Goal: Task Accomplishment & Management: Manage account settings

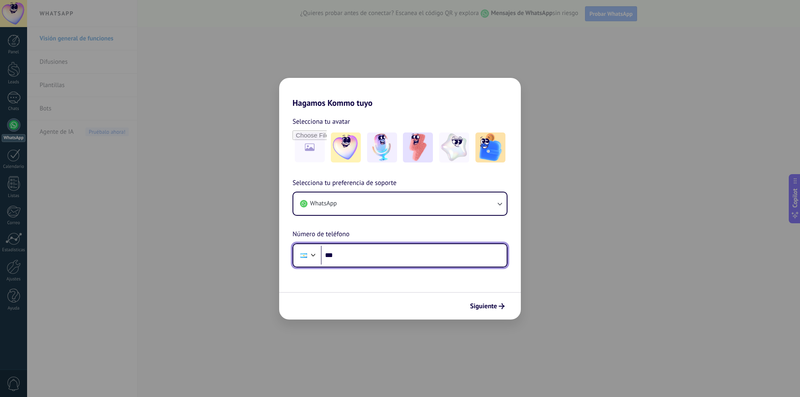
click at [353, 258] on input "***" at bounding box center [414, 255] width 186 height 19
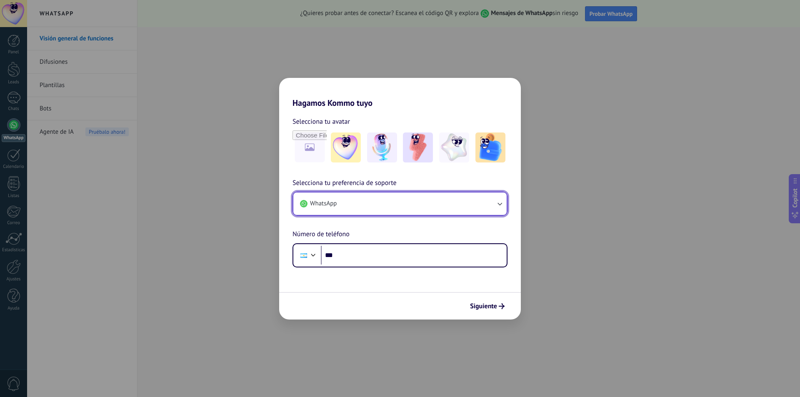
click at [397, 205] on button "WhatsApp" at bounding box center [399, 204] width 213 height 23
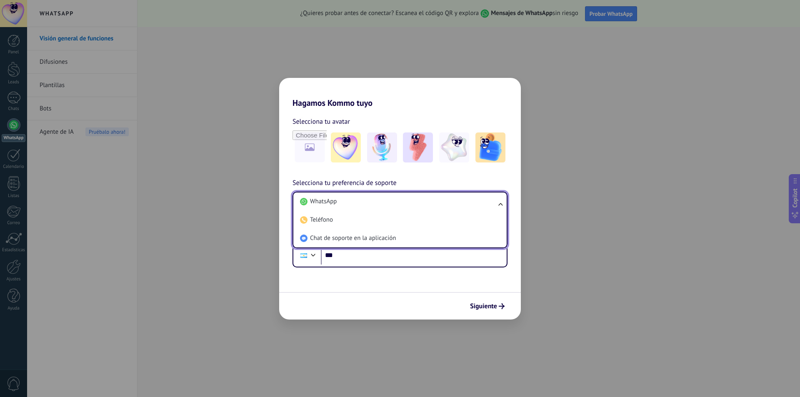
click at [397, 205] on li "WhatsApp" at bounding box center [398, 202] width 203 height 18
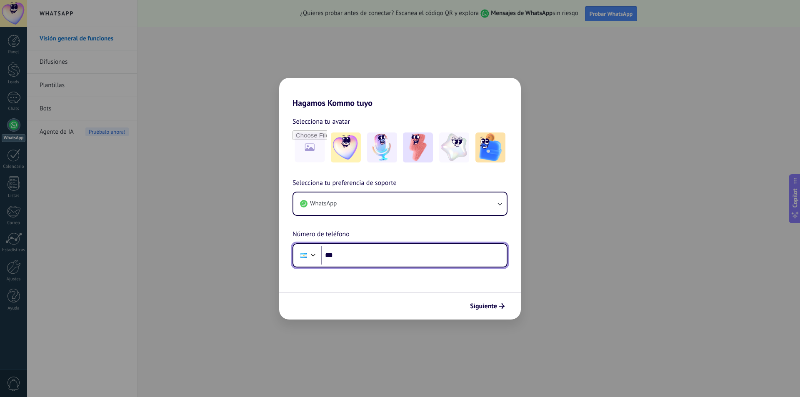
click at [382, 255] on input "***" at bounding box center [414, 255] width 186 height 19
type input "**********"
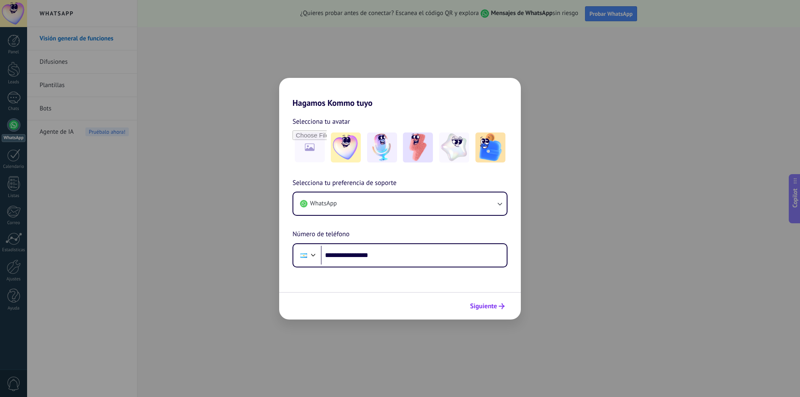
click at [480, 305] on span "Siguiente" at bounding box center [483, 306] width 27 height 6
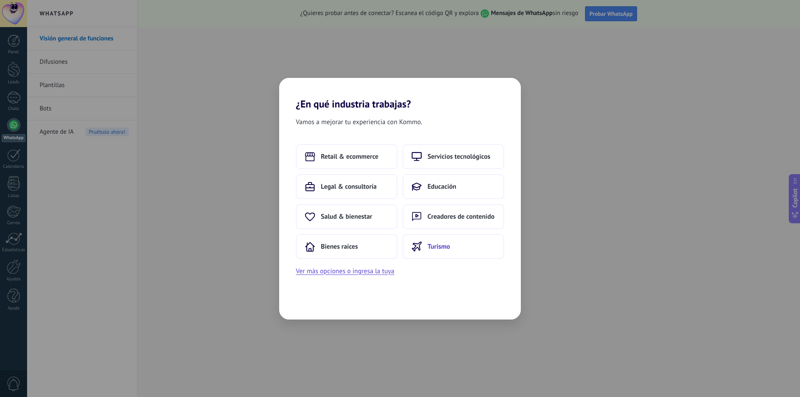
click at [433, 246] on span "Turismo" at bounding box center [439, 247] width 23 height 8
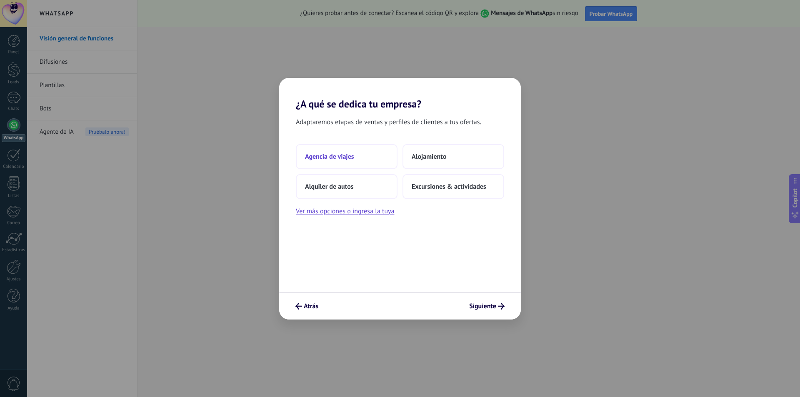
click at [375, 157] on button "Agencia de viajes" at bounding box center [347, 156] width 102 height 25
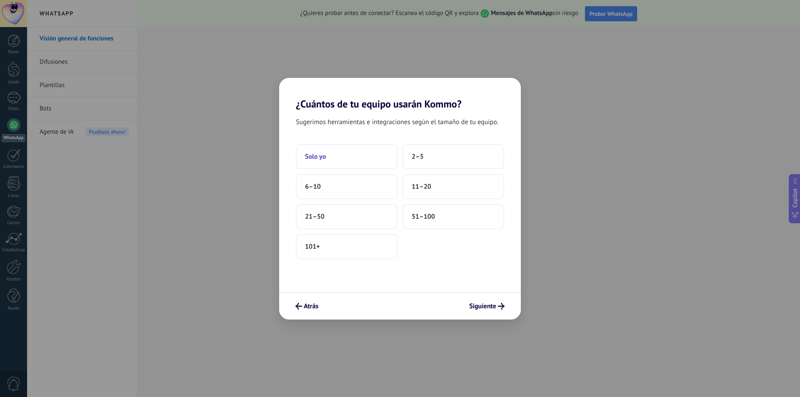
click at [367, 160] on button "Solo yo" at bounding box center [347, 156] width 102 height 25
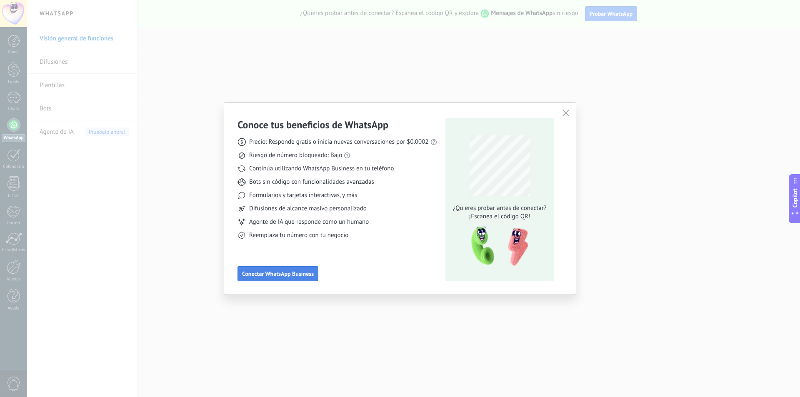
click at [304, 273] on span "Conectar WhatsApp Business" at bounding box center [278, 274] width 72 height 6
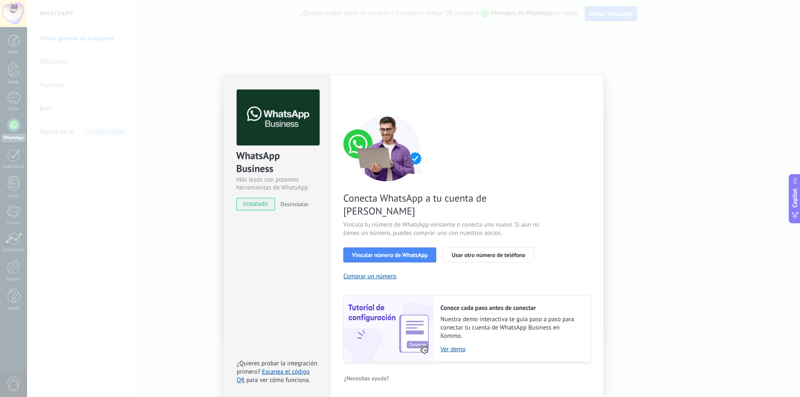
click at [672, 137] on div "WhatsApp Business Más leads con potentes herramientas de WhatsApp instalado Des…" at bounding box center [413, 198] width 773 height 397
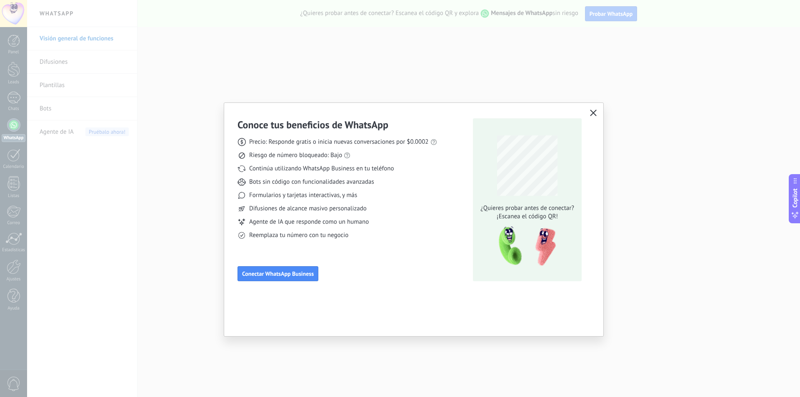
click at [677, 248] on div "Conoce tus beneficios de WhatsApp Precio: Responde gratis o inicia nuevas conve…" at bounding box center [400, 198] width 800 height 397
click at [523, 52] on div "Conoce tus beneficios de WhatsApp Precio: Responde gratis o inicia nuevas conve…" at bounding box center [400, 198] width 800 height 397
click at [594, 113] on use "button" at bounding box center [593, 113] width 6 height 6
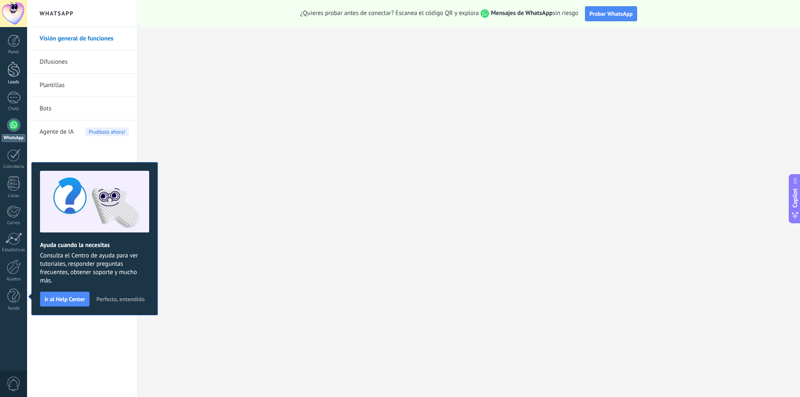
click at [14, 68] on div at bounding box center [14, 69] width 13 height 15
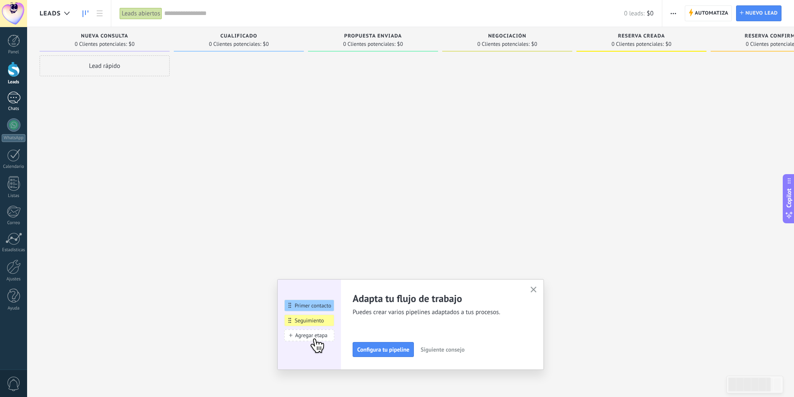
click at [14, 98] on div at bounding box center [13, 98] width 13 height 12
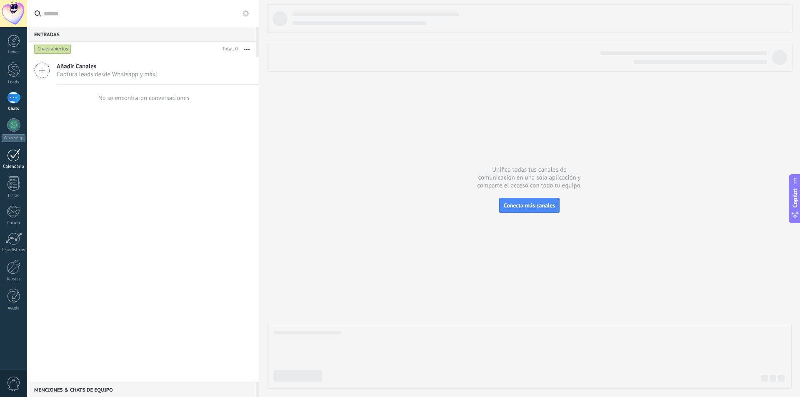
click at [16, 163] on link "Calendario" at bounding box center [13, 159] width 27 height 21
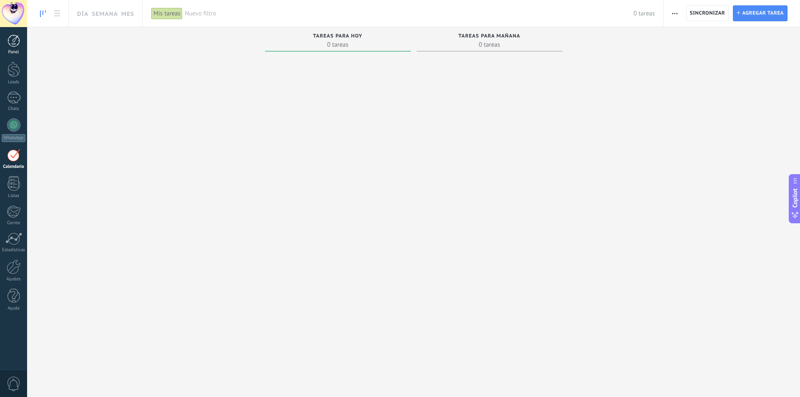
click at [12, 51] on div "Panel" at bounding box center [14, 52] width 24 height 5
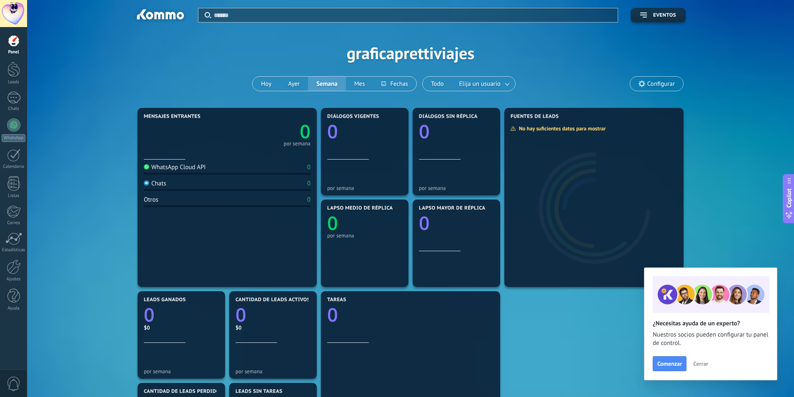
click at [150, 16] on div at bounding box center [160, 16] width 54 height 14
click at [10, 125] on div at bounding box center [13, 124] width 13 height 13
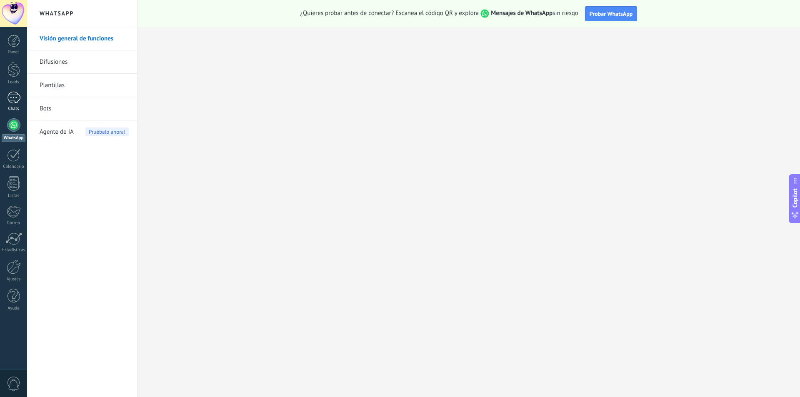
click at [14, 98] on div at bounding box center [13, 98] width 13 height 12
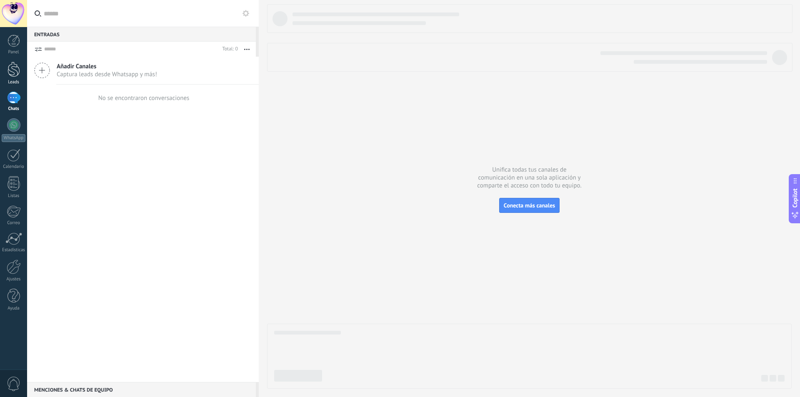
click at [14, 75] on div at bounding box center [14, 69] width 13 height 15
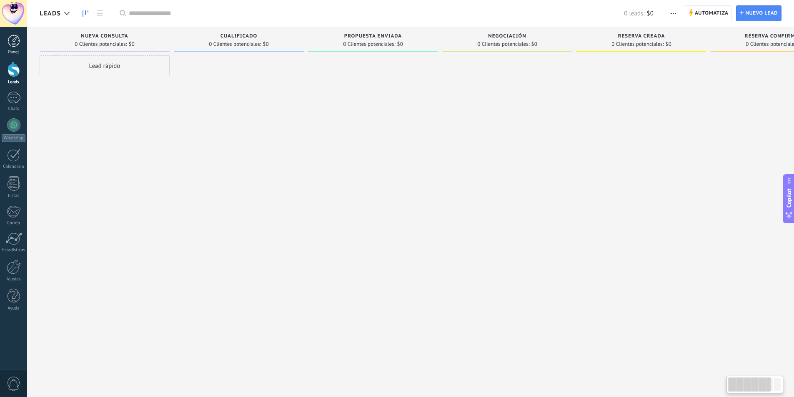
click at [11, 46] on div at bounding box center [14, 41] width 13 height 13
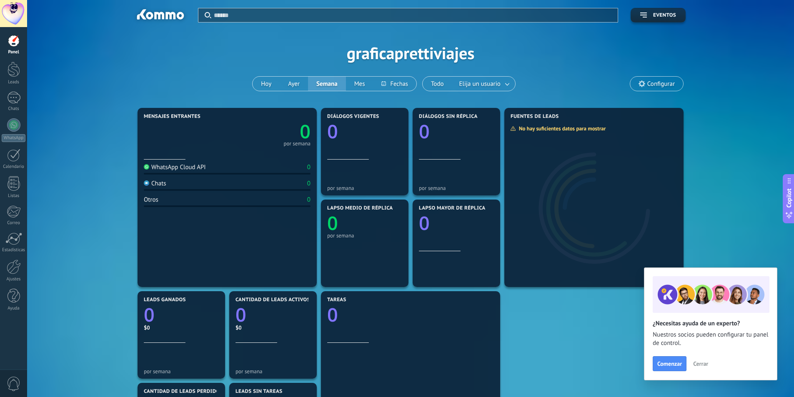
click at [10, 37] on div at bounding box center [14, 41] width 13 height 13
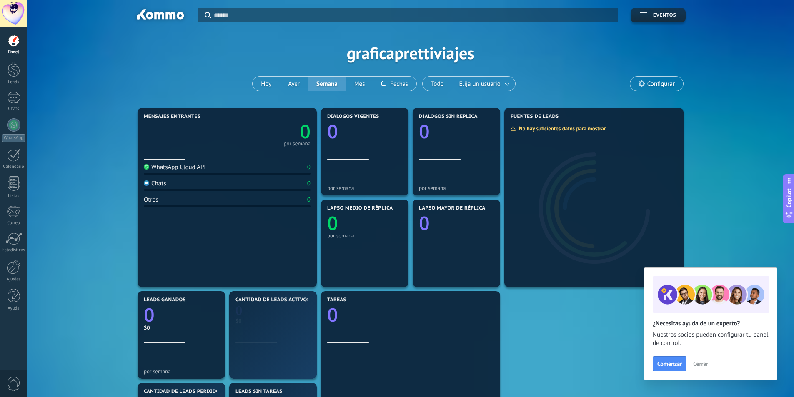
click at [17, 13] on div at bounding box center [13, 13] width 27 height 27
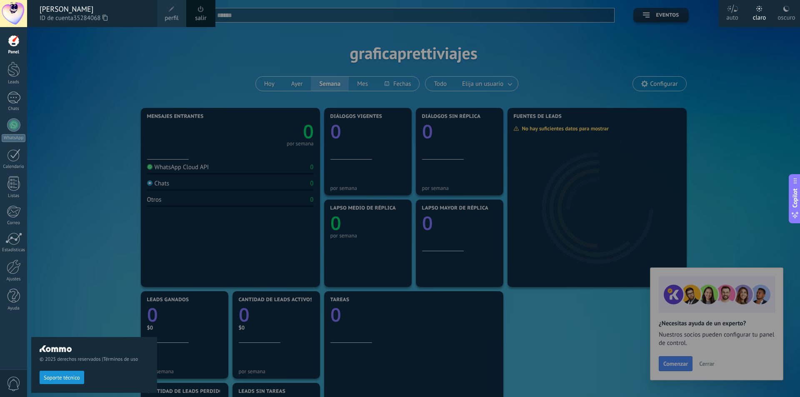
click at [66, 10] on div "[PERSON_NAME]" at bounding box center [94, 9] width 109 height 9
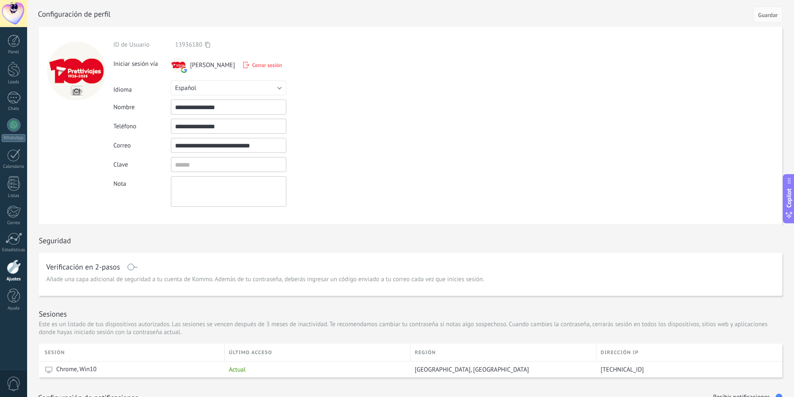
click at [260, 62] on span "Cerrar sesión" at bounding box center [267, 65] width 30 height 7
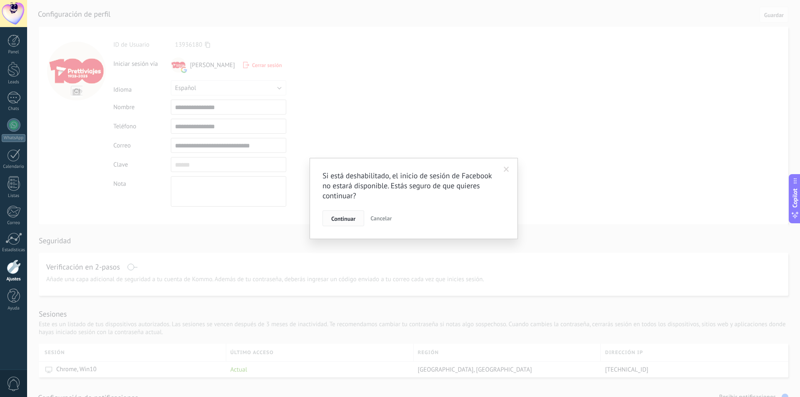
click at [360, 221] on button "Continuar" at bounding box center [344, 218] width 42 height 16
